Goal: Task Accomplishment & Management: Use online tool/utility

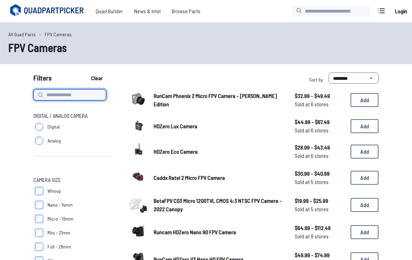
click at [49, 93] on input at bounding box center [69, 94] width 73 height 11
type input "***"
click at [98, 78] on button "Clear" at bounding box center [96, 78] width 23 height 11
type input "***"
click at [98, 78] on button "Clear" at bounding box center [96, 78] width 23 height 11
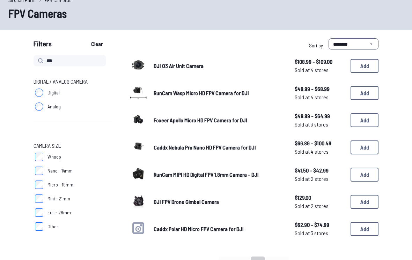
scroll to position [34, 0]
click at [362, 68] on button "Add" at bounding box center [364, 66] width 28 height 14
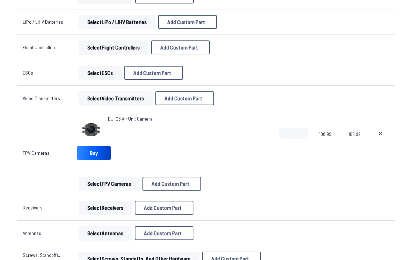
click at [120, 109] on td "Select Video Transmitters Add Custom Part Add Custom Part Part name* Brand / Ma…" at bounding box center [173, 98] width 202 height 25
click at [107, 97] on button "Select Video Transmitters" at bounding box center [116, 99] width 74 height 14
click at [100, 94] on button "Select Video Transmitters" at bounding box center [116, 98] width 74 height 14
click at [104, 99] on button "Select Video Transmitters" at bounding box center [116, 98] width 74 height 14
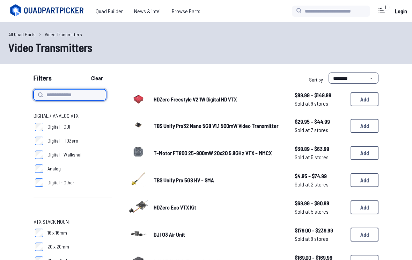
click at [66, 98] on input at bounding box center [69, 94] width 73 height 11
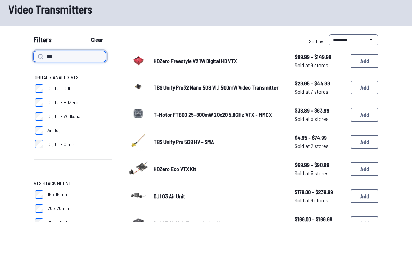
type input "***"
click at [98, 73] on button "Clear" at bounding box center [96, 78] width 23 height 11
type input "***"
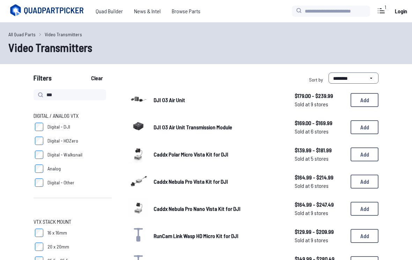
click at [363, 99] on button "Add" at bounding box center [364, 100] width 28 height 14
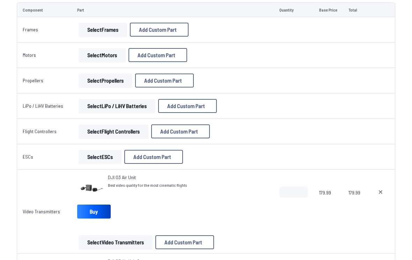
scroll to position [81, 0]
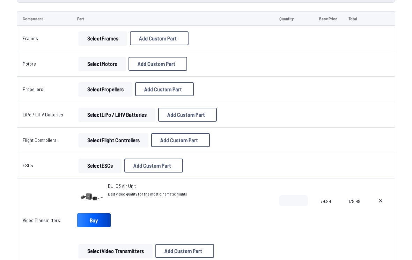
click at [106, 43] on button "Select Frames" at bounding box center [103, 38] width 49 height 14
click at [100, 39] on button "Select Frames" at bounding box center [103, 38] width 49 height 14
click at [100, 35] on button "Select Frames" at bounding box center [103, 38] width 49 height 14
click at [97, 36] on button "Select Frames" at bounding box center [103, 38] width 49 height 14
click at [102, 40] on button "Select Frames" at bounding box center [103, 38] width 49 height 14
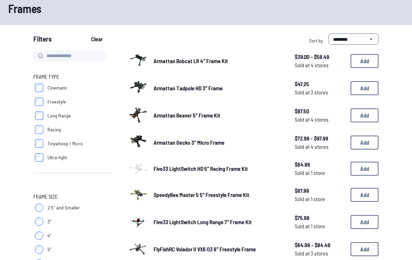
scroll to position [39, 0]
click at [368, 63] on button "Add" at bounding box center [364, 61] width 28 height 14
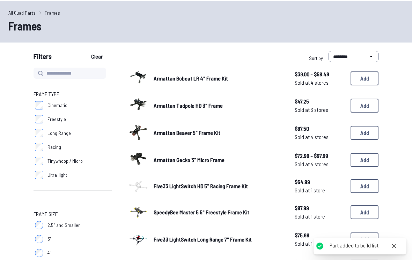
scroll to position [0, 0]
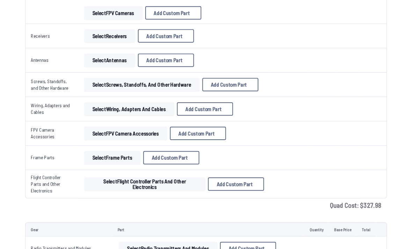
scroll to position [467, 0]
